Goal: Information Seeking & Learning: Learn about a topic

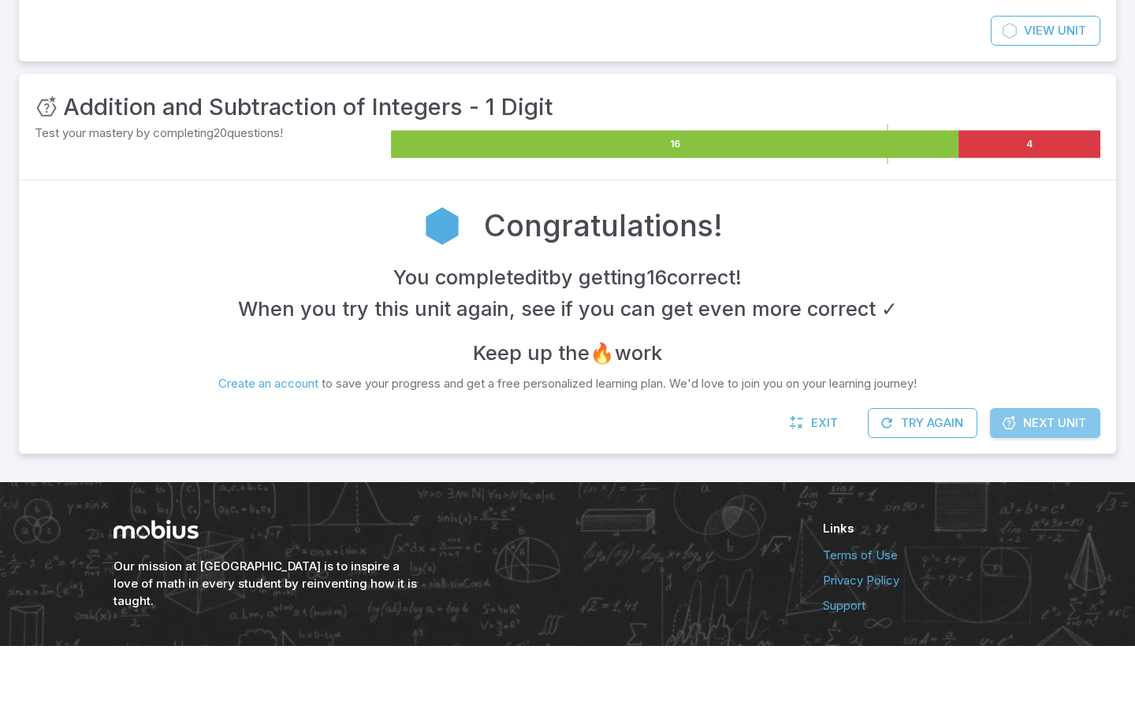
click at [1027, 486] on span "Next Unit" at bounding box center [1054, 486] width 63 height 17
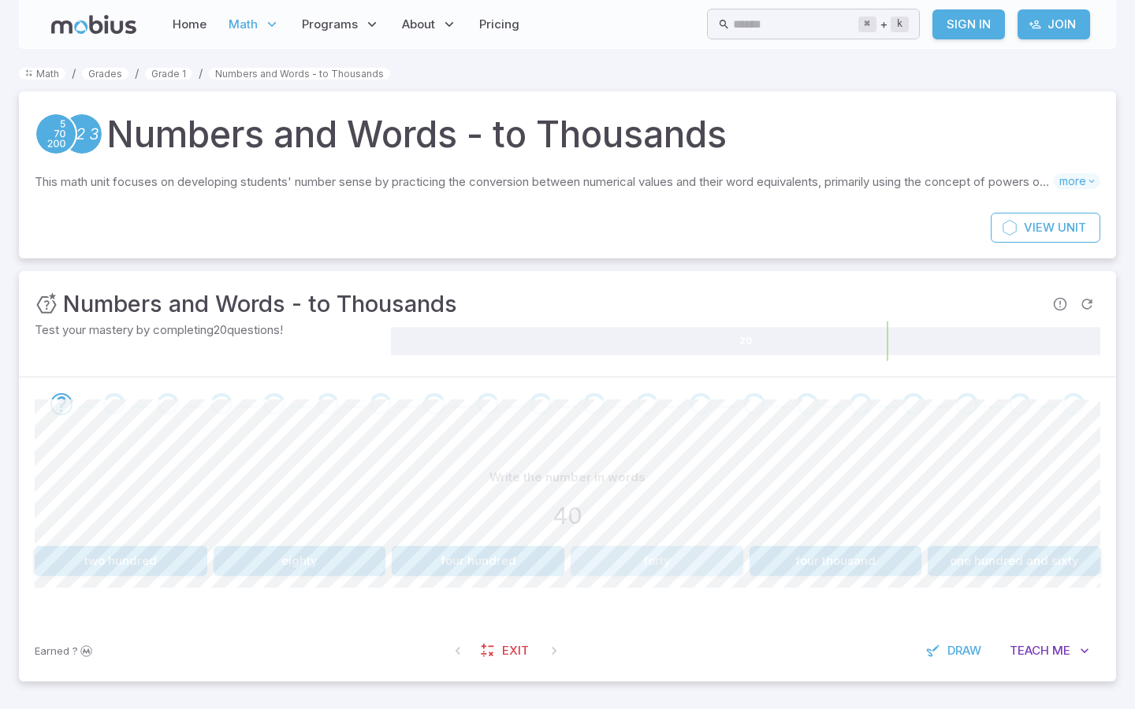
click at [636, 557] on button "forty" at bounding box center [657, 561] width 173 height 30
click at [636, 557] on button "30" at bounding box center [657, 561] width 173 height 30
click at [636, 557] on button "eight thousand" at bounding box center [657, 561] width 173 height 30
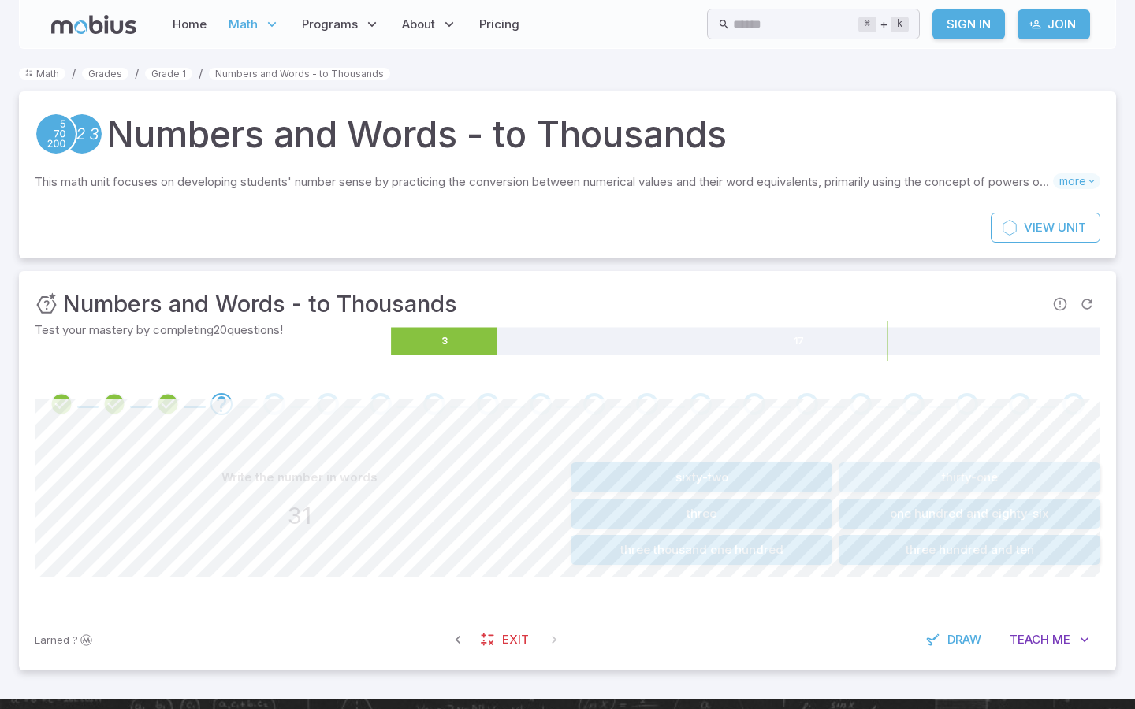
click at [893, 470] on button "thirty-one" at bounding box center [970, 478] width 262 height 30
click at [892, 539] on button "three hundred and two" at bounding box center [970, 550] width 262 height 30
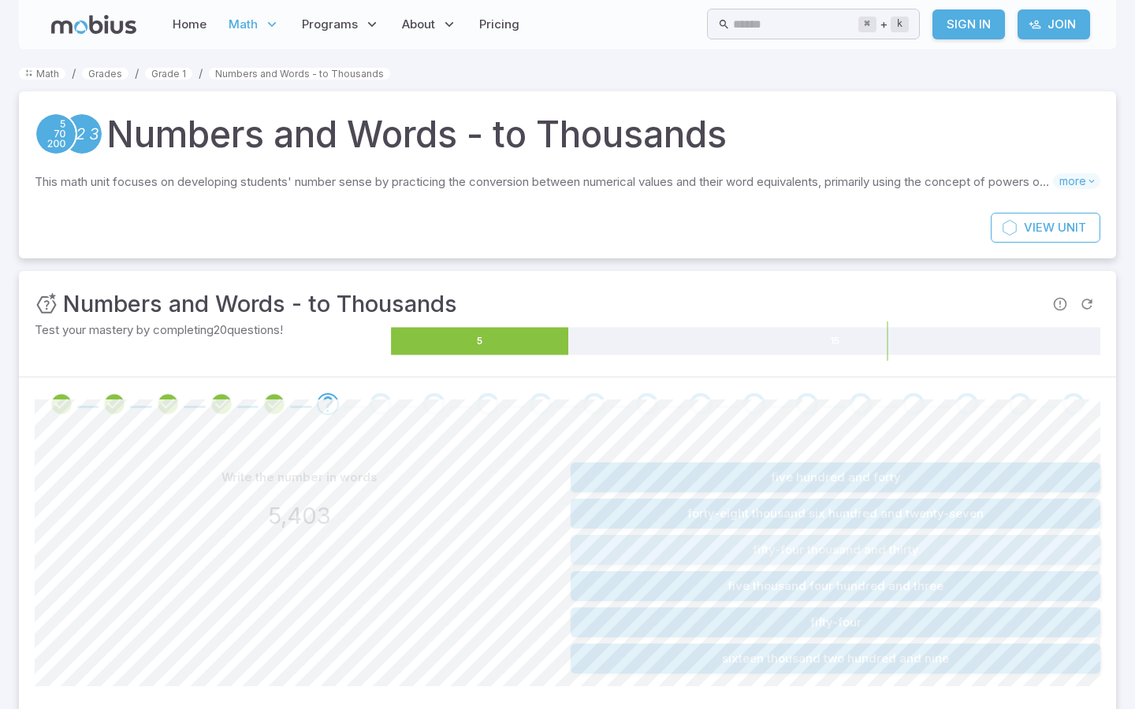
click at [894, 545] on button "fifty-four thousand and thirty" at bounding box center [836, 550] width 530 height 30
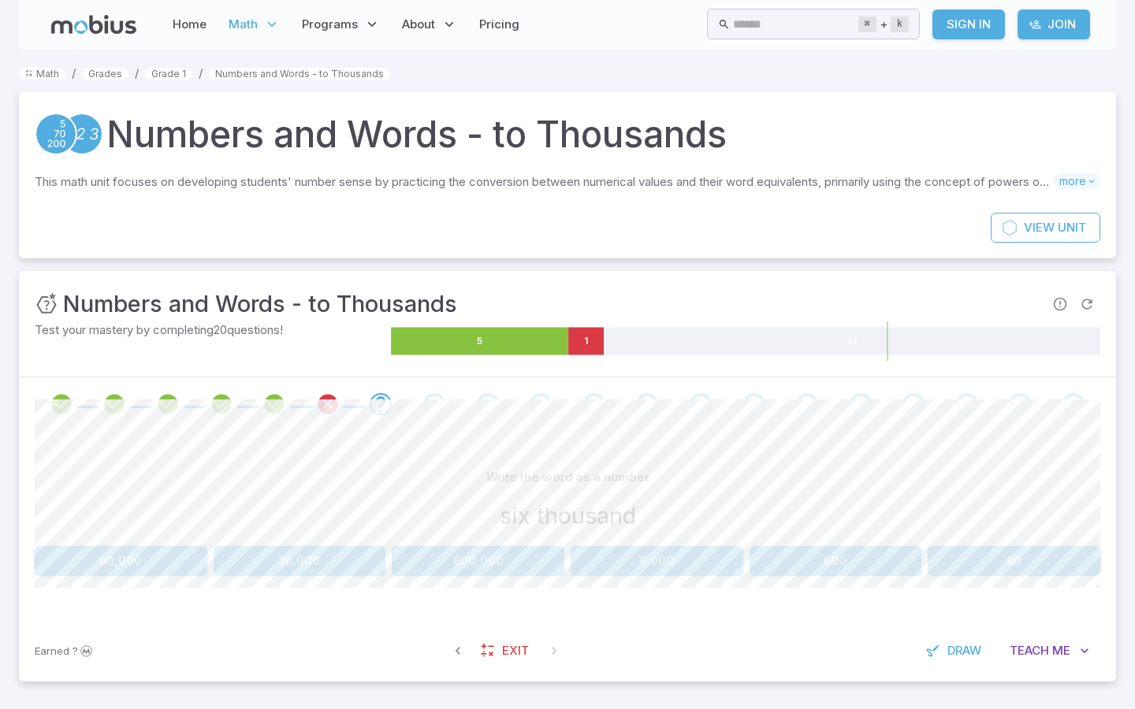
click at [611, 556] on button "6,000" at bounding box center [657, 561] width 173 height 30
click at [777, 561] on button "23" at bounding box center [836, 561] width 173 height 30
click at [511, 554] on button "99,830" at bounding box center [478, 561] width 173 height 30
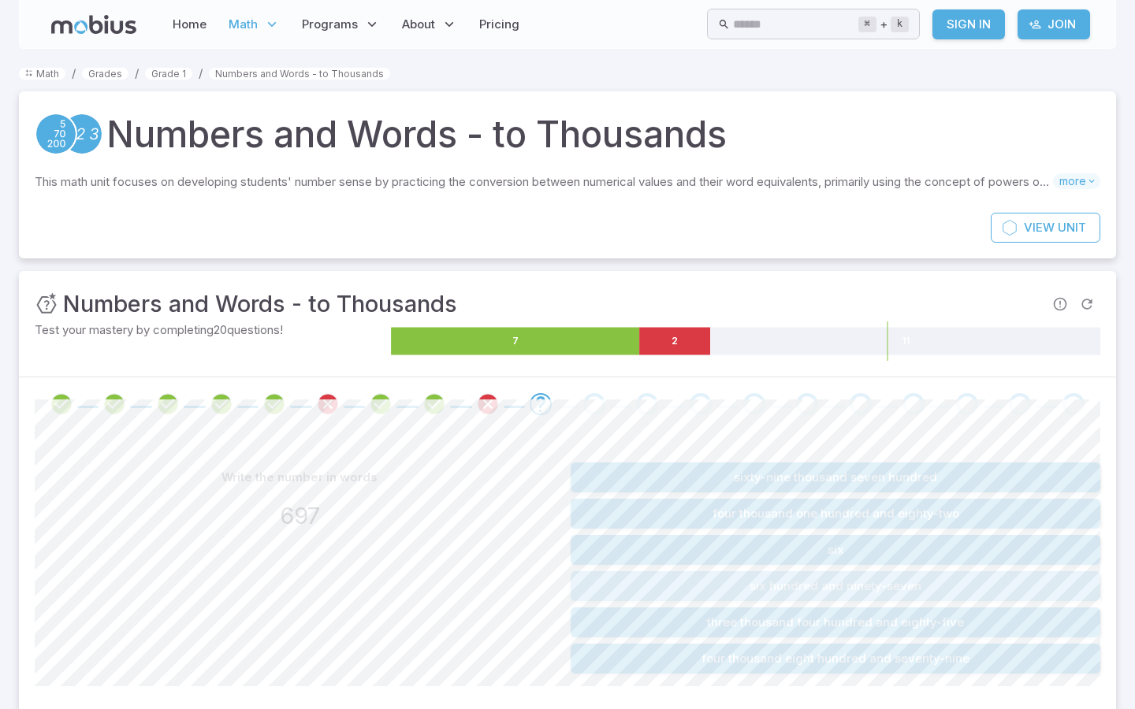
click at [766, 586] on button "six hundred and ninety-seven" at bounding box center [836, 587] width 530 height 30
click at [794, 626] on button "four thousand six hundred and seventy-six" at bounding box center [836, 623] width 530 height 30
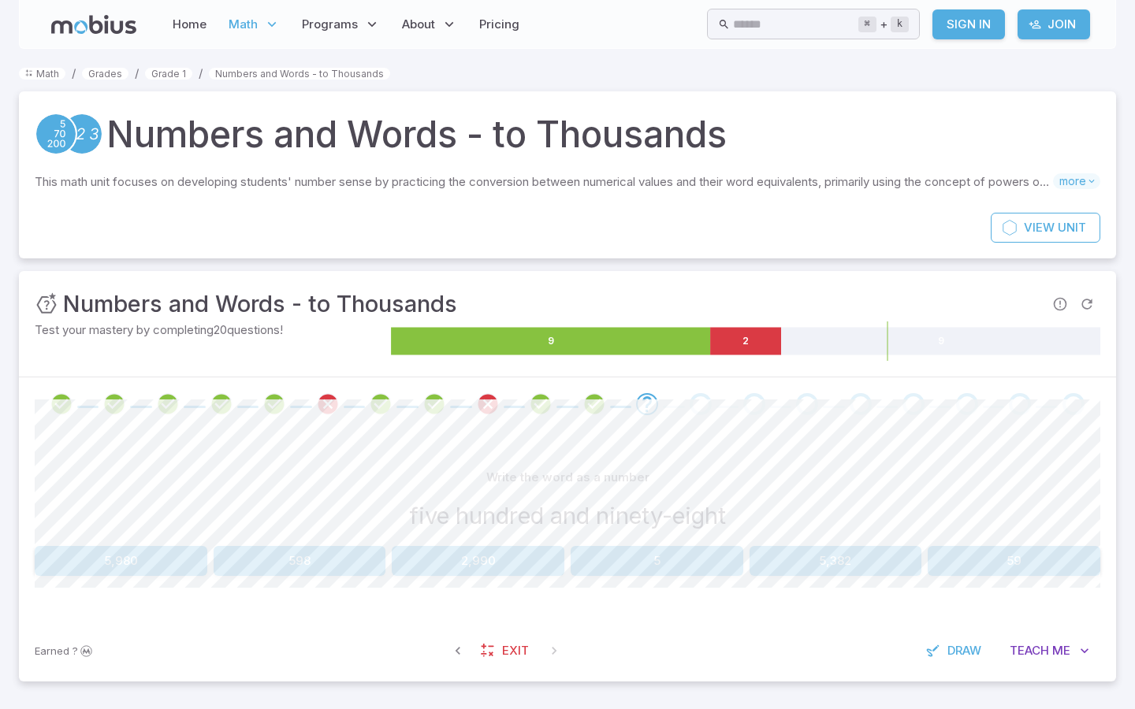
click at [102, 543] on div "Write the word as a number five hundred and ninety-eight 5,980 598 2,990 5 5,38…" at bounding box center [568, 520] width 1066 height 114
click at [102, 548] on button "5,980" at bounding box center [121, 561] width 173 height 30
click at [469, 553] on button "1,000" at bounding box center [478, 561] width 173 height 30
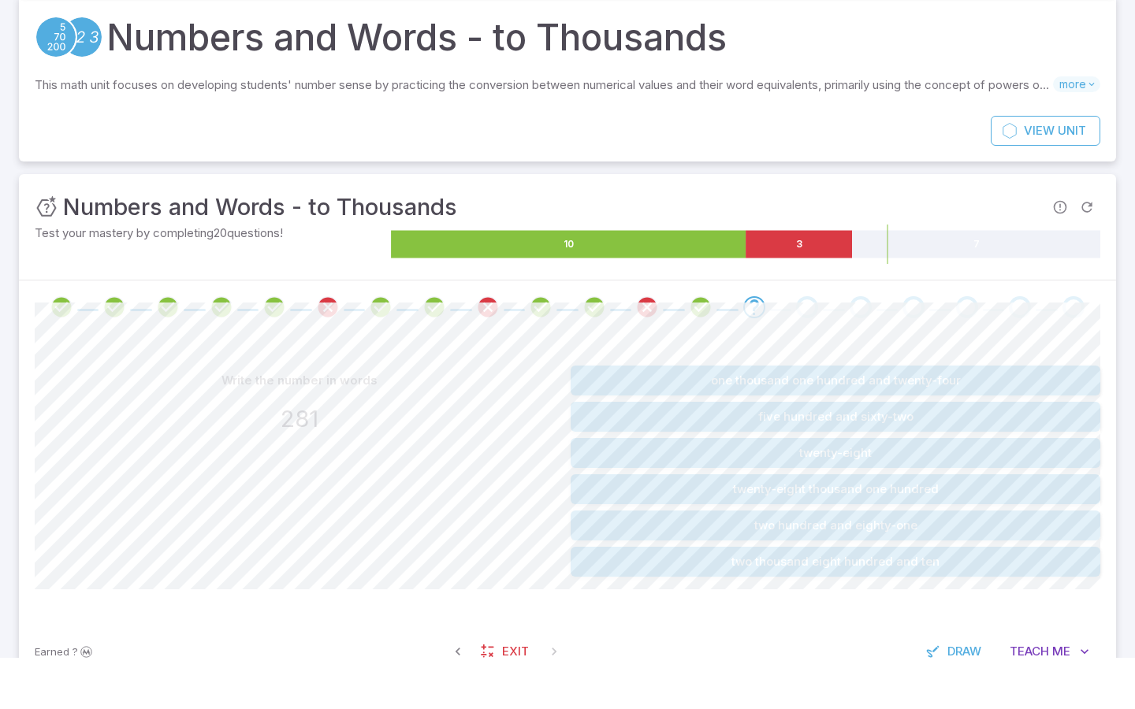
scroll to position [46, 0]
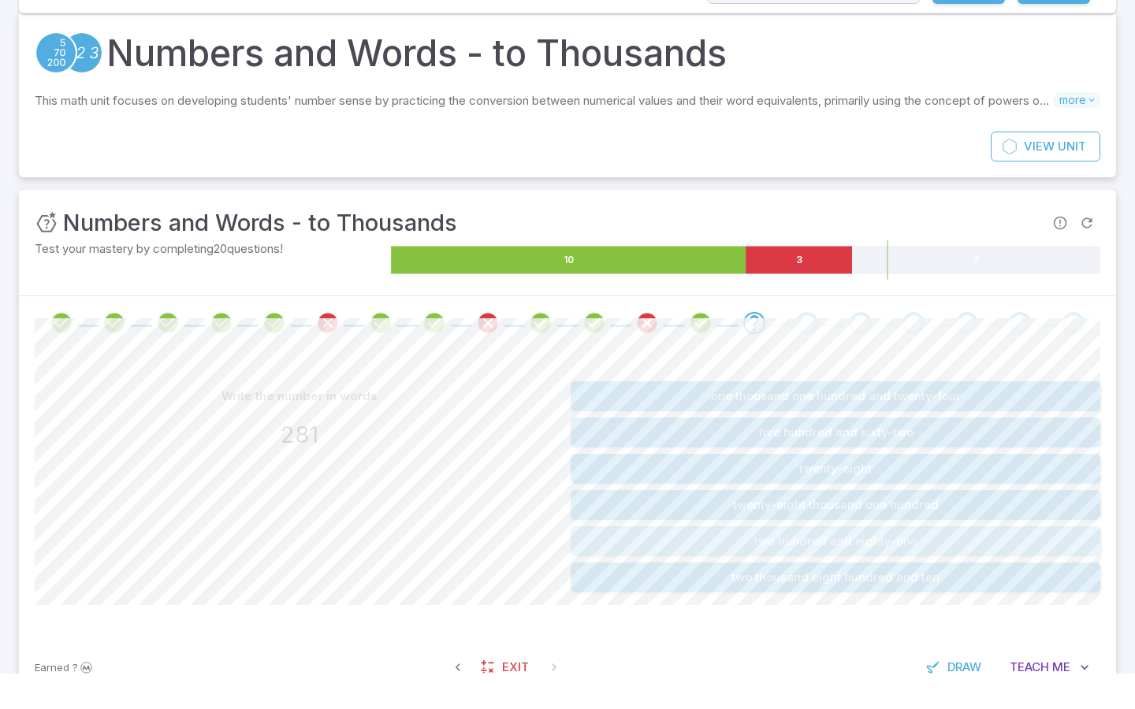
click at [742, 562] on button "two hundred and eighty-one" at bounding box center [836, 577] width 530 height 30
